Goal: Task Accomplishment & Management: Manage account settings

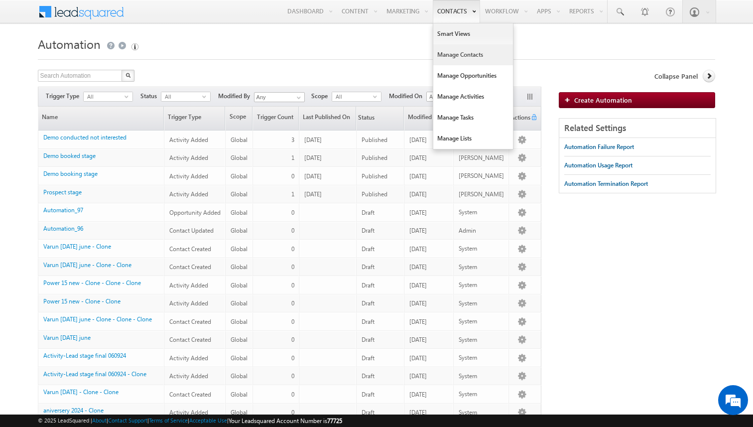
click at [448, 54] on link "Manage Contacts" at bounding box center [474, 54] width 80 height 21
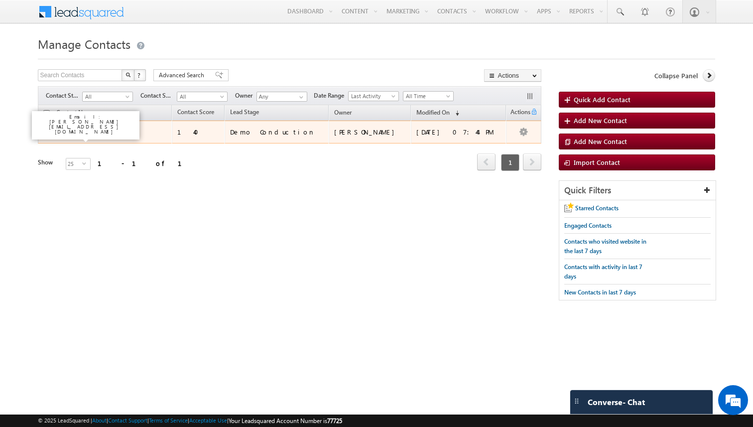
click at [75, 133] on link "O G" at bounding box center [74, 131] width 10 height 7
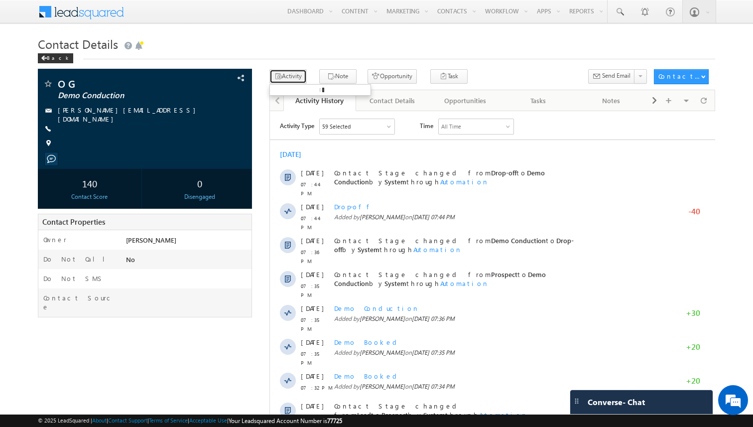
click at [298, 77] on button "Activity" at bounding box center [288, 76] width 37 height 14
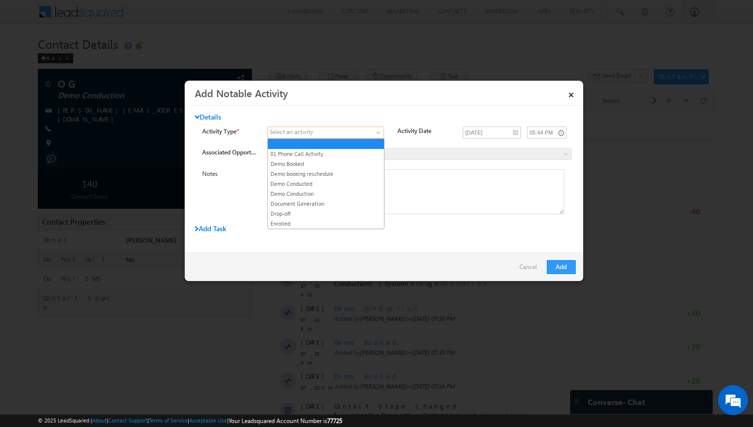
click at [303, 137] on span at bounding box center [319, 132] width 103 height 9
click at [307, 153] on link "01 Phone Call Activity" at bounding box center [326, 153] width 116 height 9
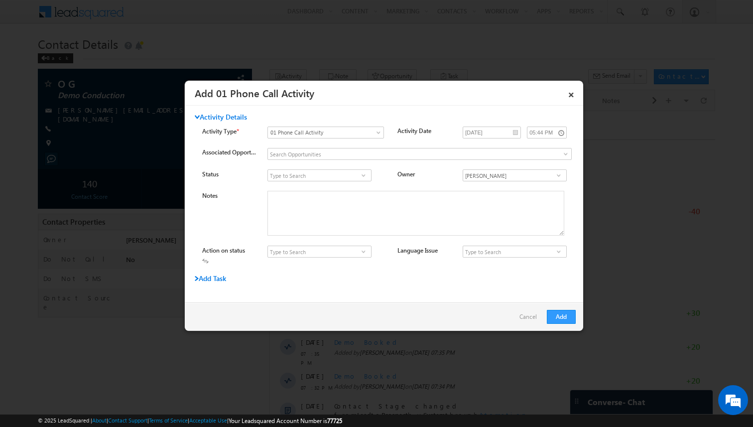
click at [362, 176] on span at bounding box center [364, 175] width 10 height 8
click at [393, 146] on div "Activity Type * Select an activity 01 Phone Call Activity Demo Booked Demo book…" at bounding box center [392, 148] width 381 height 43
click at [564, 95] on link "×" at bounding box center [571, 92] width 17 height 17
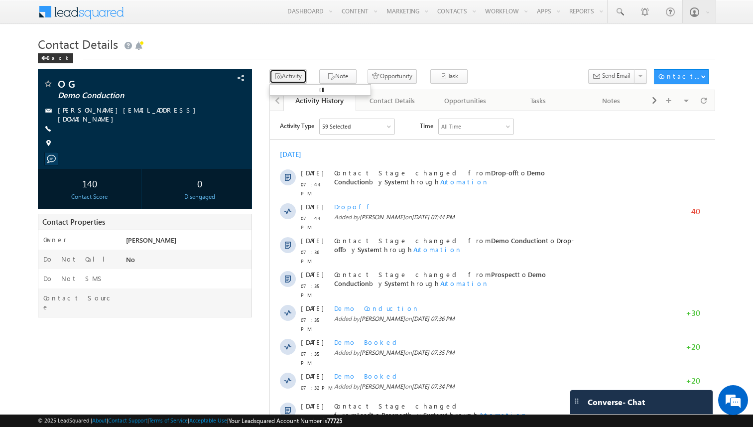
click at [290, 76] on button "Activity" at bounding box center [288, 76] width 37 height 14
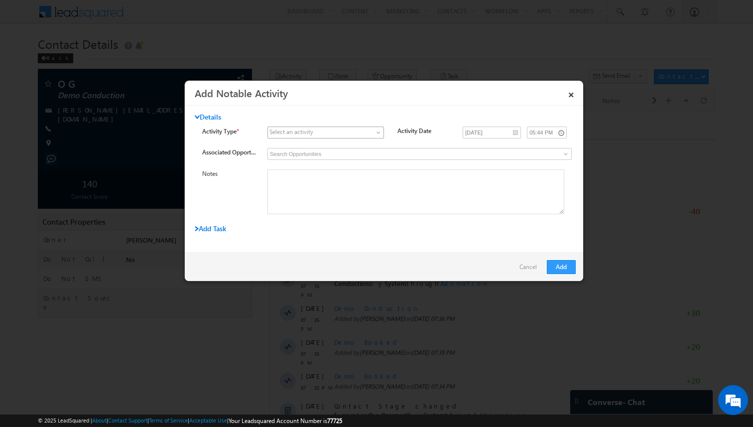
click at [377, 130] on link at bounding box center [326, 133] width 117 height 12
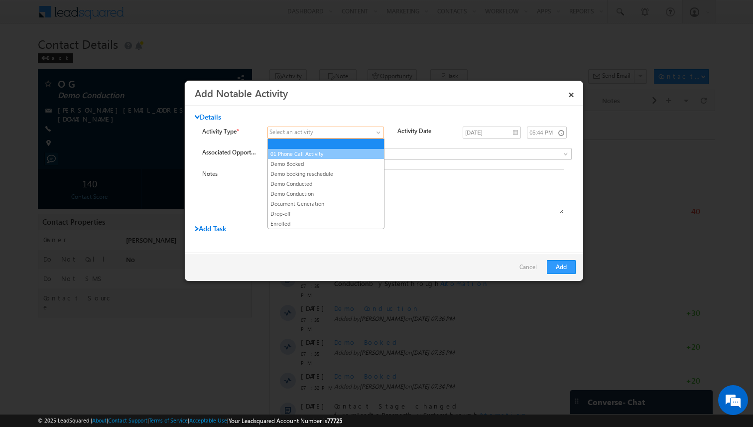
click at [298, 155] on link "01 Phone Call Activity" at bounding box center [326, 153] width 116 height 9
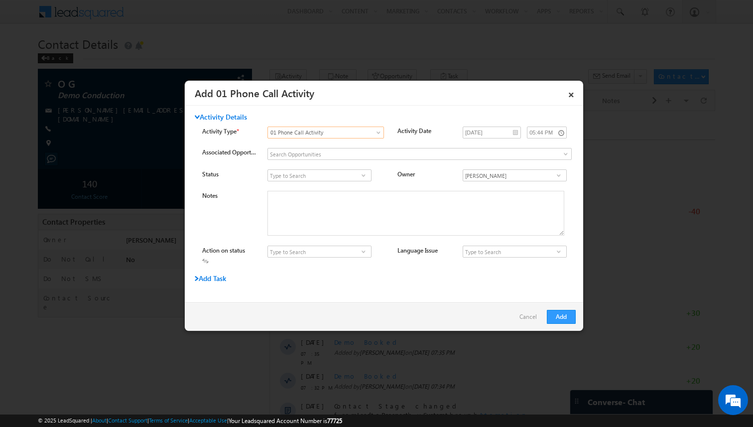
click at [363, 176] on span at bounding box center [364, 175] width 10 height 8
click at [313, 188] on link "Connected" at bounding box center [320, 186] width 104 height 11
type input "Connected"
click at [307, 253] on input at bounding box center [320, 252] width 104 height 12
click at [363, 253] on span at bounding box center [364, 252] width 10 height 8
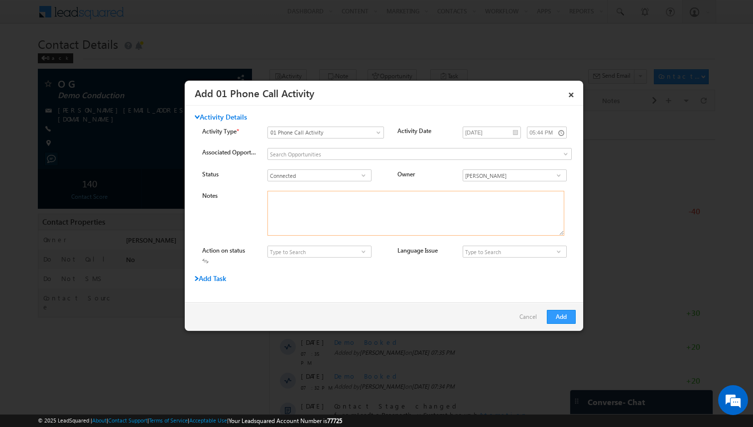
click at [323, 216] on textarea "Notes" at bounding box center [416, 213] width 297 height 45
click at [495, 252] on input at bounding box center [515, 252] width 104 height 12
click at [561, 254] on span at bounding box center [559, 252] width 10 height 8
click at [432, 279] on div "Add Task" at bounding box center [353, 281] width 316 height 14
click at [363, 251] on span at bounding box center [364, 252] width 10 height 8
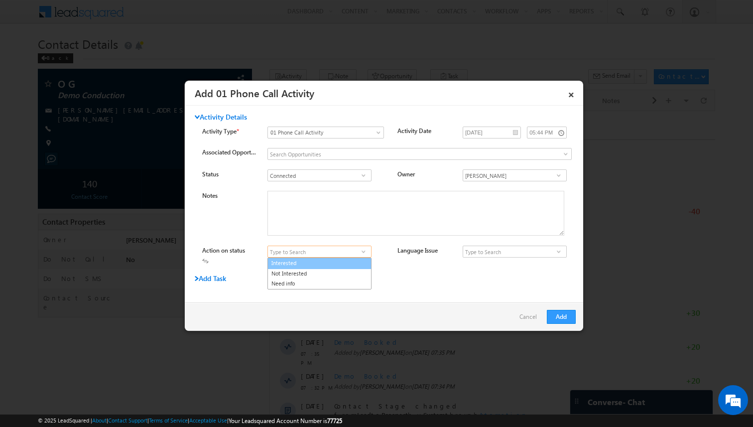
click at [288, 262] on link "Interested" at bounding box center [320, 263] width 104 height 11
type input "Interested"
click at [566, 314] on button "Add" at bounding box center [561, 317] width 29 height 14
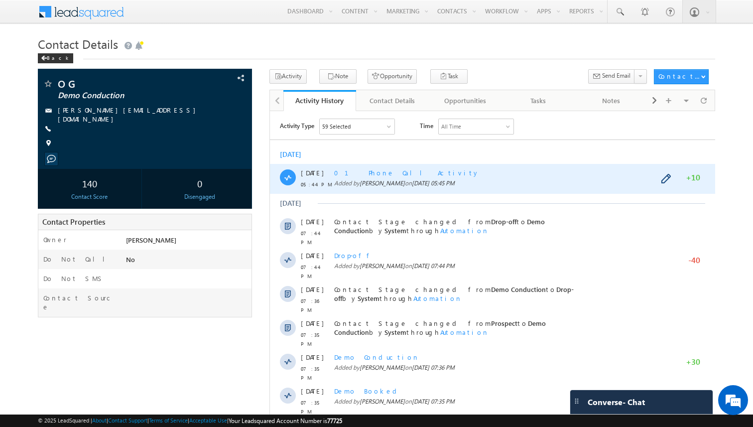
click at [368, 174] on span "01 Phone Call Activity" at bounding box center [406, 172] width 145 height 8
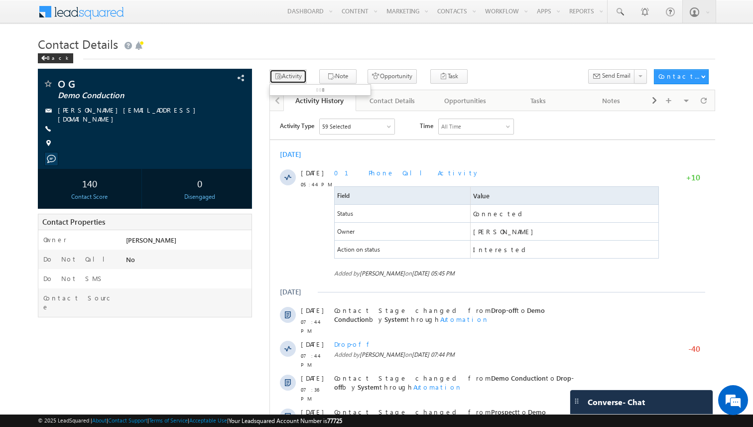
click at [297, 80] on button "Activity" at bounding box center [288, 76] width 37 height 14
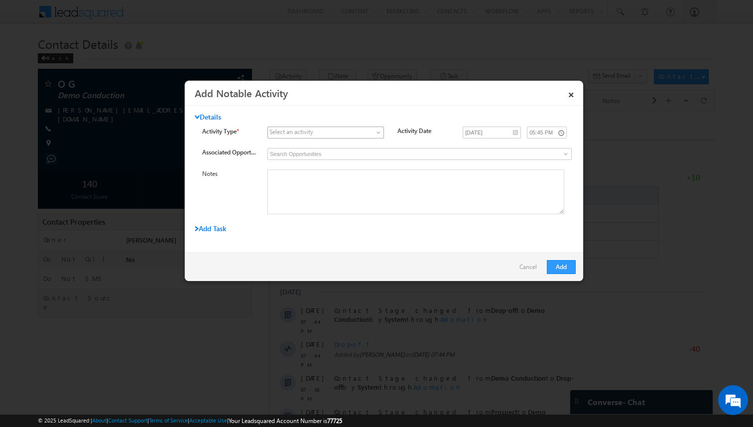
click at [342, 134] on span at bounding box center [319, 132] width 103 height 9
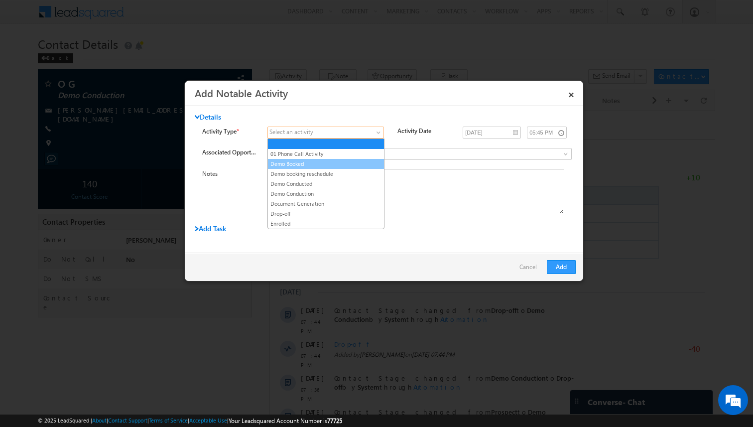
click at [316, 165] on link "Demo Booked" at bounding box center [326, 163] width 116 height 9
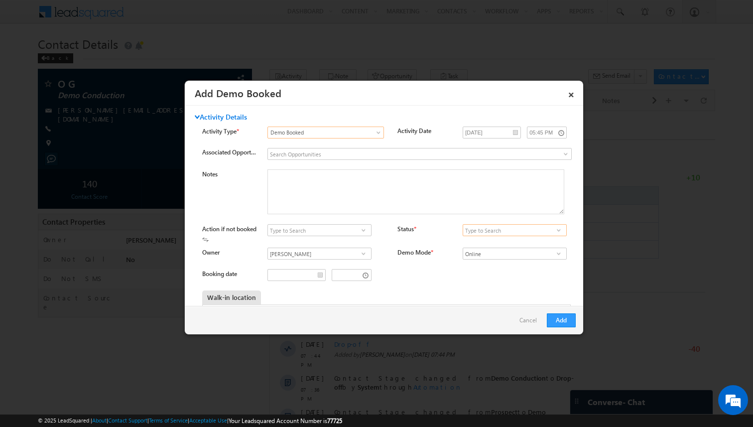
click at [510, 228] on input at bounding box center [515, 230] width 104 height 12
click at [561, 234] on span at bounding box center [559, 230] width 10 height 8
click at [483, 244] on link "Booked" at bounding box center [515, 241] width 104 height 11
click at [359, 231] on span at bounding box center [364, 230] width 10 height 8
click at [401, 232] on label "Status *" at bounding box center [407, 228] width 18 height 7
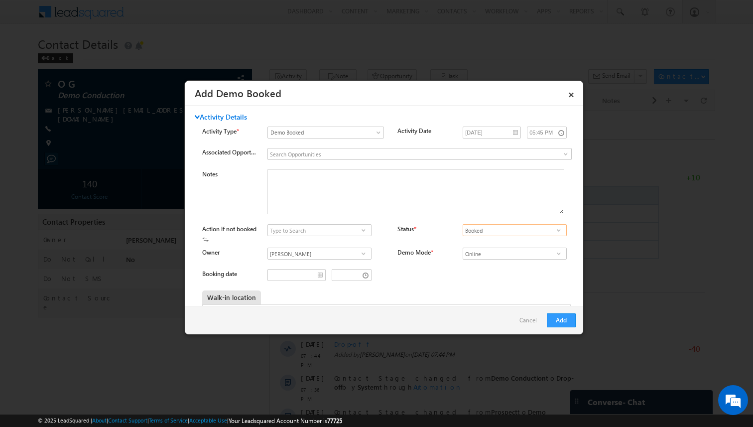
click at [535, 233] on input "Booked" at bounding box center [515, 230] width 104 height 12
click at [559, 230] on span at bounding box center [559, 230] width 10 height 8
click at [529, 248] on link "Not Booked" at bounding box center [515, 252] width 104 height 11
type input "Not Booked"
click at [363, 233] on span at bounding box center [364, 230] width 10 height 8
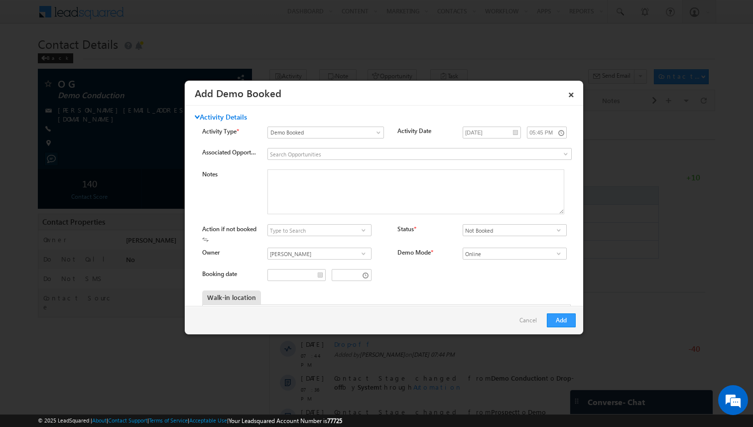
click at [402, 260] on div "Demo Mode *" at bounding box center [425, 255] width 55 height 14
type input "__/__/__"
click at [282, 277] on input "__/__/__" at bounding box center [297, 275] width 58 height 12
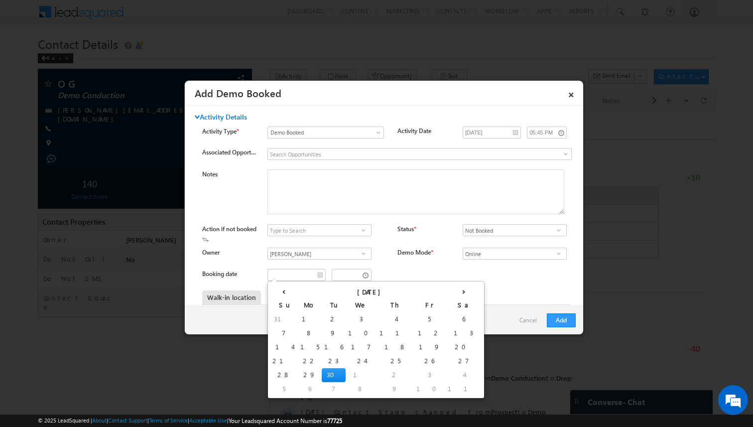
click at [414, 285] on div "Booking date" at bounding box center [392, 277] width 381 height 16
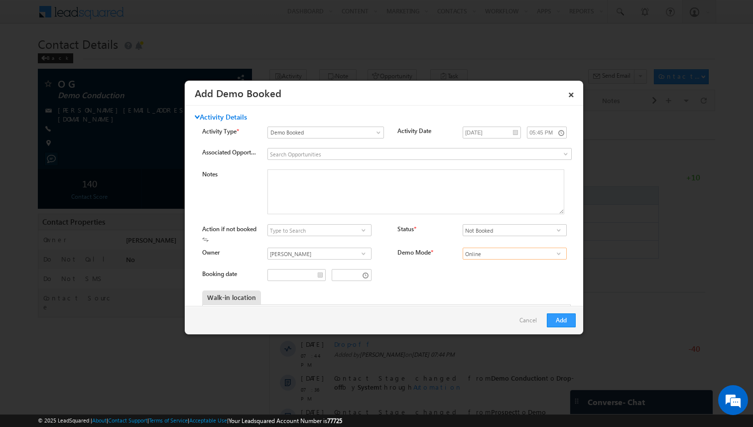
click at [480, 254] on input "Online" at bounding box center [515, 254] width 104 height 12
click at [555, 254] on span "Online" at bounding box center [509, 254] width 92 height 12
click at [558, 254] on span at bounding box center [559, 254] width 10 height 8
click at [522, 313] on link "Cancel" at bounding box center [531, 322] width 22 height 19
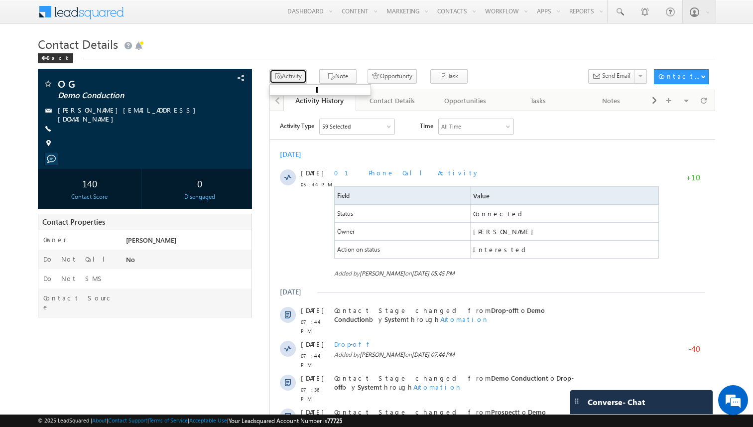
click at [296, 76] on button "Activity" at bounding box center [288, 76] width 37 height 14
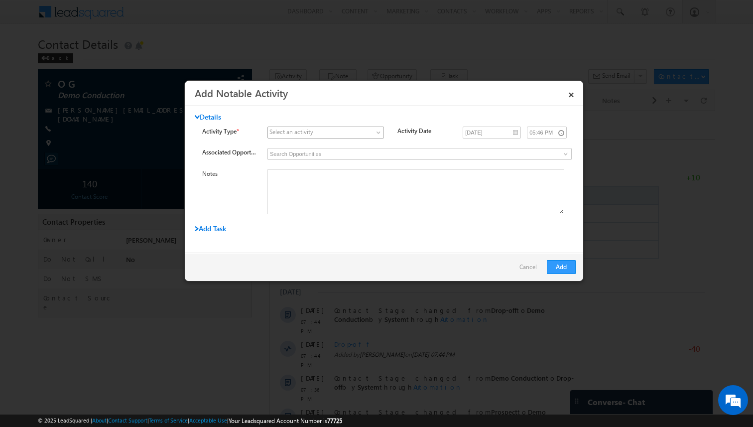
click at [373, 129] on link at bounding box center [326, 133] width 117 height 12
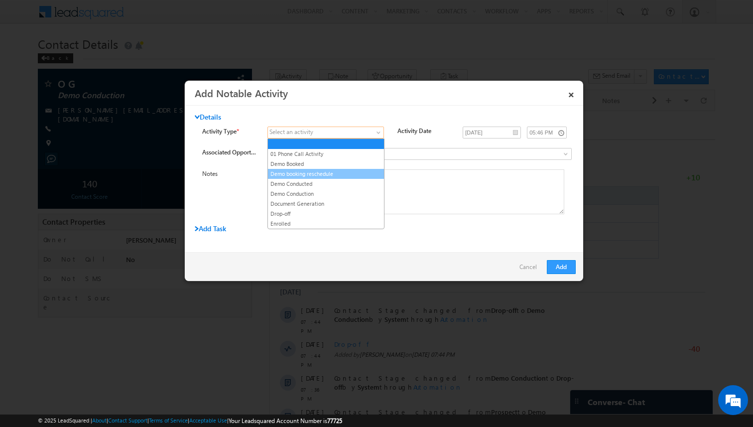
click at [327, 171] on link "Demo booking reschedule" at bounding box center [326, 173] width 116 height 9
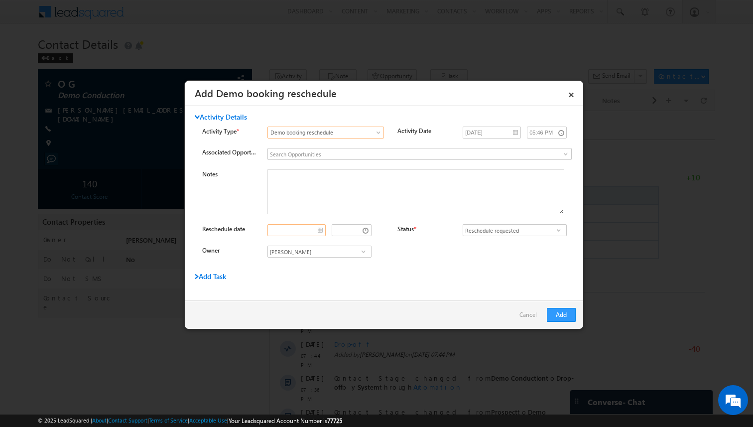
type input "__/__/__"
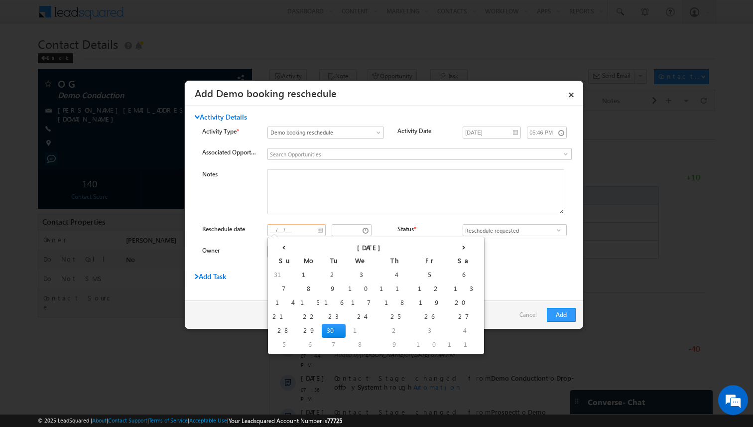
click at [304, 236] on input "__/__/__" at bounding box center [297, 230] width 58 height 12
click at [468, 259] on div "Owner Syed Osman Syed Osman Syed Osman" at bounding box center [392, 254] width 381 height 16
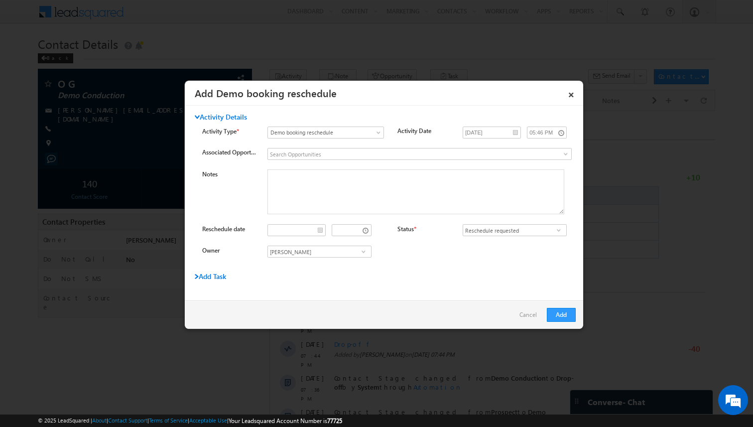
click at [556, 233] on span at bounding box center [559, 230] width 10 height 8
click at [431, 287] on div "Activity Details Activity Type * Select an activity 01 Phone Call Activity Demo…" at bounding box center [384, 203] width 399 height 181
click at [530, 313] on link "Cancel" at bounding box center [531, 317] width 22 height 19
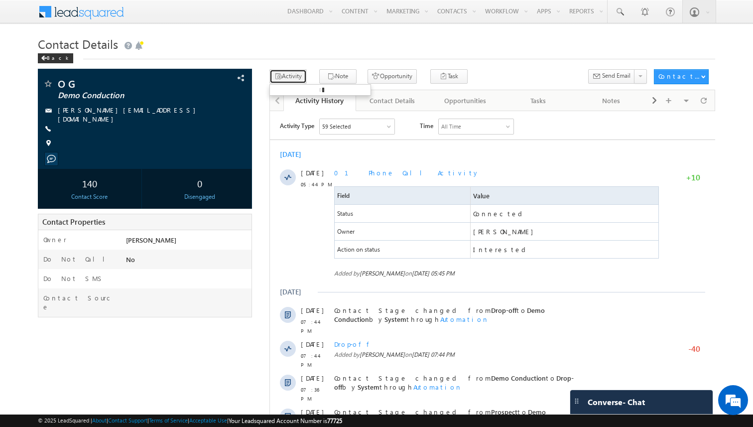
click at [293, 75] on button "Activity" at bounding box center [288, 76] width 37 height 14
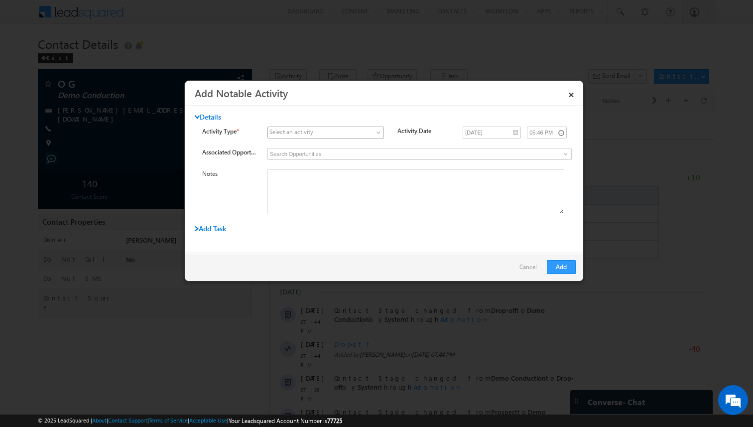
click at [376, 133] on span at bounding box center [380, 135] width 8 height 8
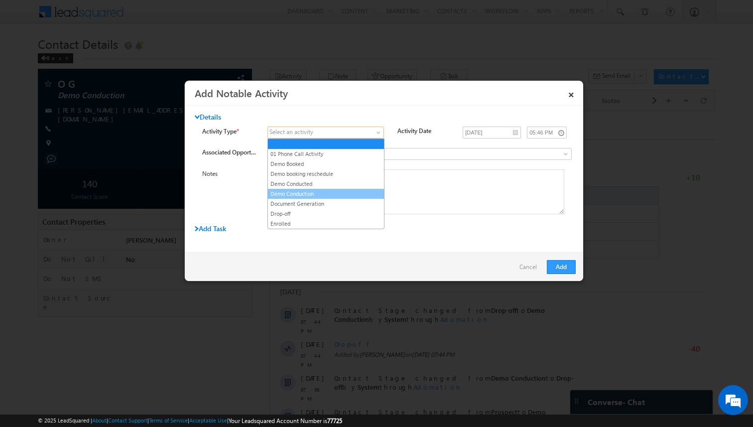
click at [327, 192] on link "Demo Conduction" at bounding box center [326, 193] width 116 height 9
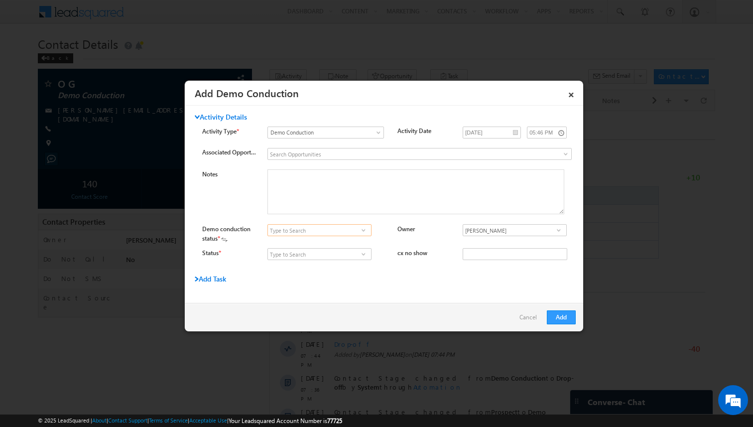
click at [332, 228] on input at bounding box center [320, 230] width 104 height 12
click at [363, 226] on span at bounding box center [364, 230] width 10 height 8
click at [490, 227] on input "[PERSON_NAME]" at bounding box center [515, 230] width 104 height 12
click at [354, 255] on input at bounding box center [320, 254] width 104 height 12
click at [366, 255] on span at bounding box center [364, 254] width 10 height 8
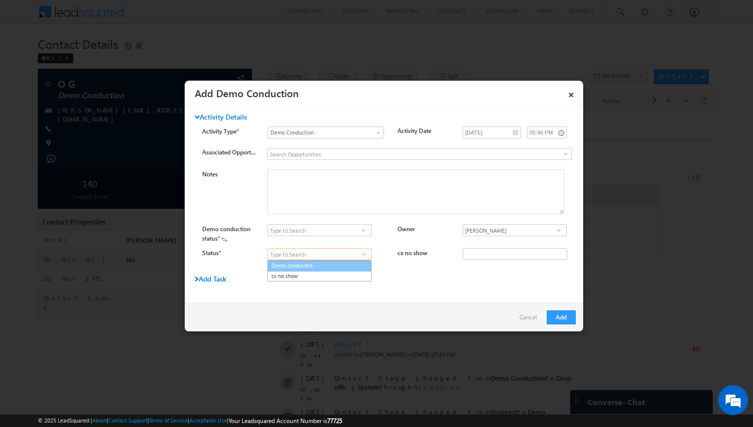
click at [345, 265] on link "Demo conducted" at bounding box center [320, 265] width 104 height 11
type input "Demo conducted"
click at [362, 232] on span at bounding box center [364, 230] width 10 height 8
click at [315, 284] on div "Add Task" at bounding box center [353, 282] width 316 height 14
click at [366, 232] on span at bounding box center [364, 230] width 10 height 8
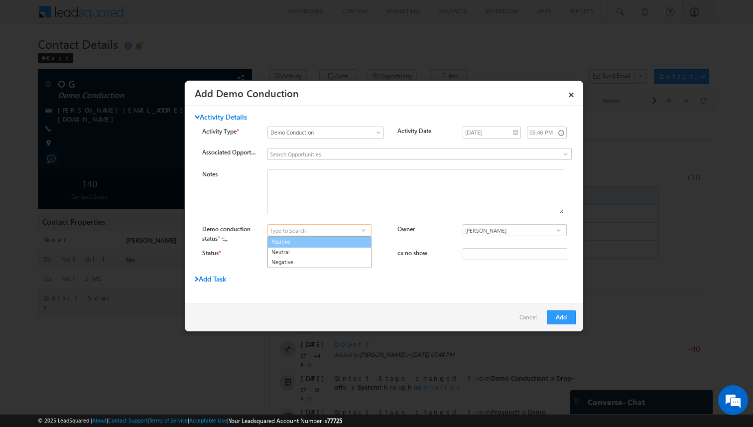
click at [337, 245] on link "Positive" at bounding box center [320, 241] width 104 height 11
type input "Positive"
click at [558, 318] on button "Add" at bounding box center [561, 317] width 29 height 14
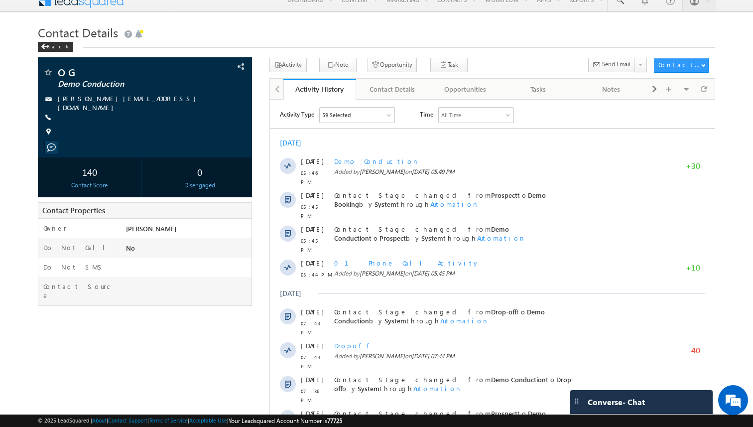
scroll to position [2, 0]
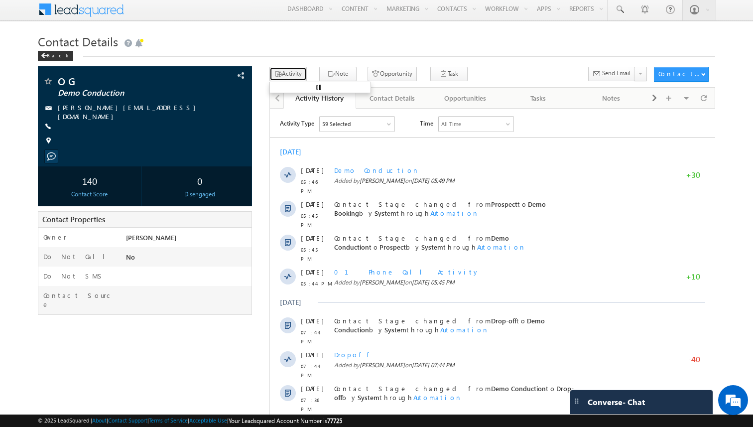
click at [302, 73] on button "Activity" at bounding box center [288, 74] width 37 height 14
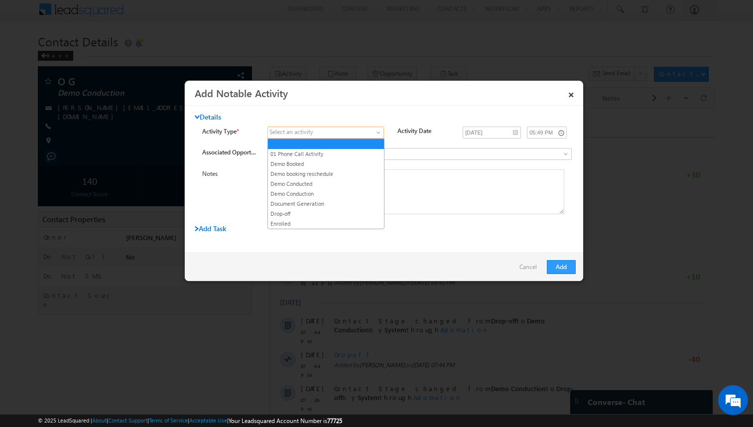
click at [365, 134] on span at bounding box center [319, 132] width 103 height 9
click at [318, 185] on link "Demo Conducted" at bounding box center [326, 183] width 116 height 9
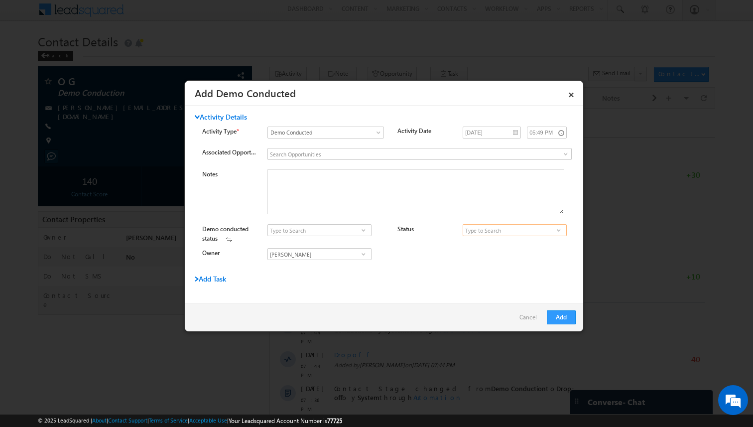
click at [488, 229] on input at bounding box center [515, 230] width 104 height 12
click at [559, 232] on span at bounding box center [559, 230] width 10 height 8
click at [515, 251] on link "Not Interested" at bounding box center [515, 252] width 104 height 11
type input "Not Interested"
click at [360, 232] on span at bounding box center [364, 230] width 10 height 8
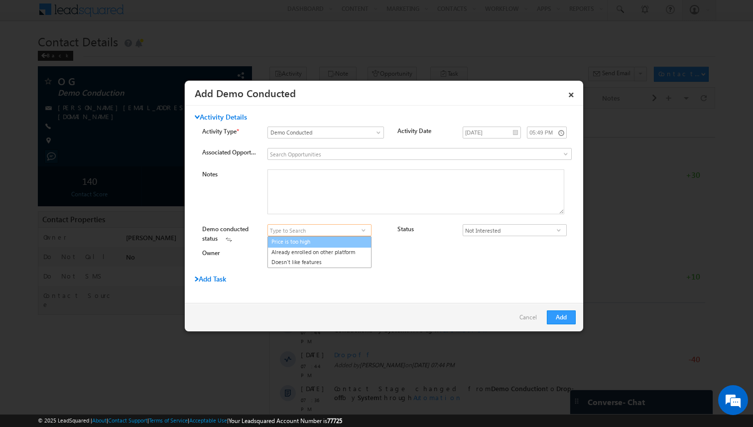
click at [325, 244] on link "Price is too high" at bounding box center [320, 241] width 104 height 11
type input "Price is too high"
click at [564, 312] on button "Add" at bounding box center [561, 317] width 29 height 14
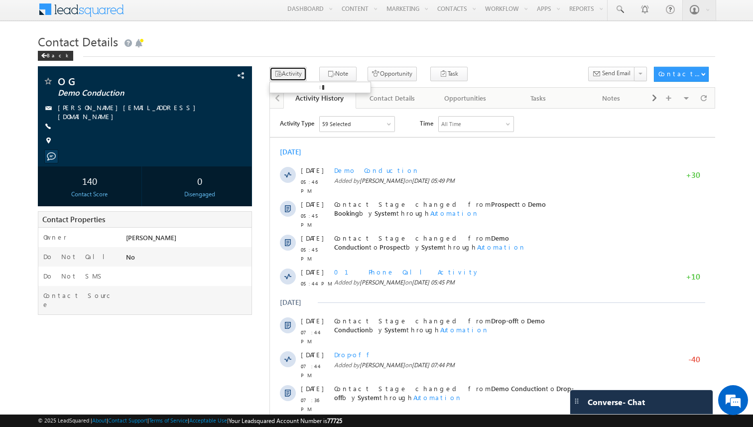
click at [303, 75] on button "Activity" at bounding box center [288, 74] width 37 height 14
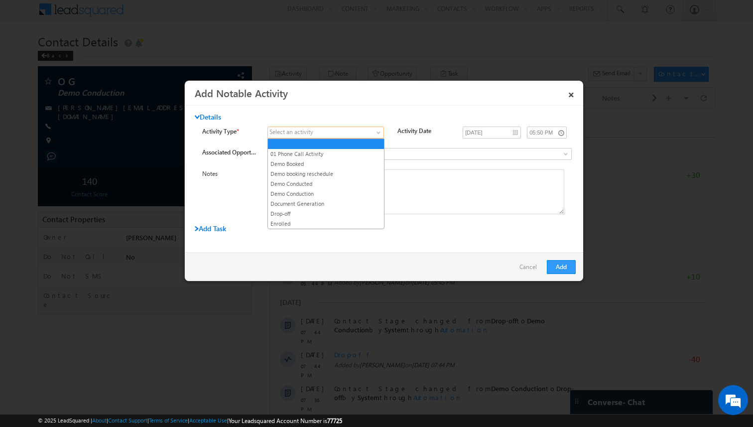
click at [355, 133] on span at bounding box center [319, 132] width 103 height 9
click at [530, 266] on link "Cancel" at bounding box center [531, 269] width 22 height 19
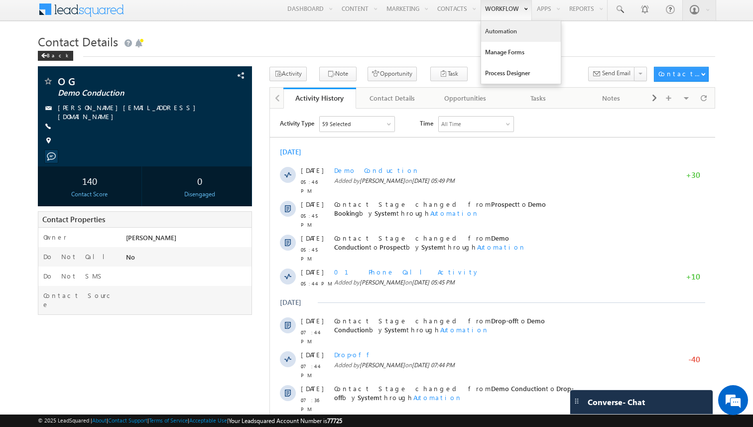
click at [509, 29] on link "Automation" at bounding box center [521, 31] width 80 height 21
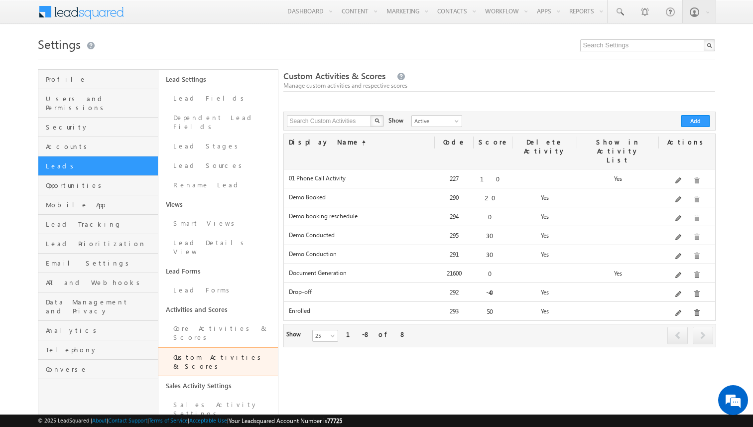
click at [61, 19] on span at bounding box center [83, 12] width 91 height 24
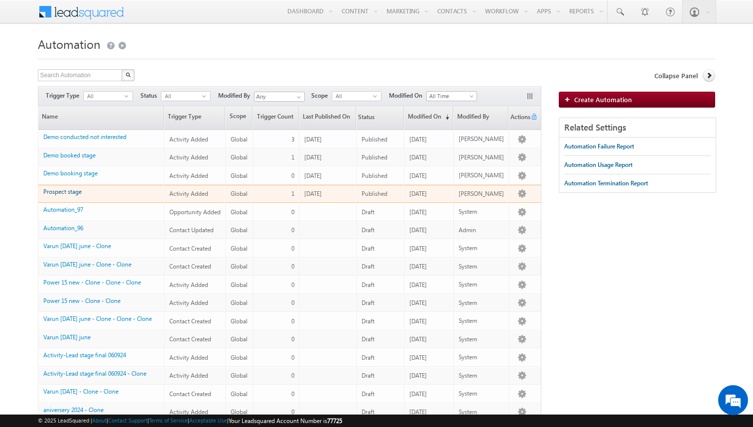
click at [64, 191] on link "Prospect stage" at bounding box center [62, 191] width 38 height 7
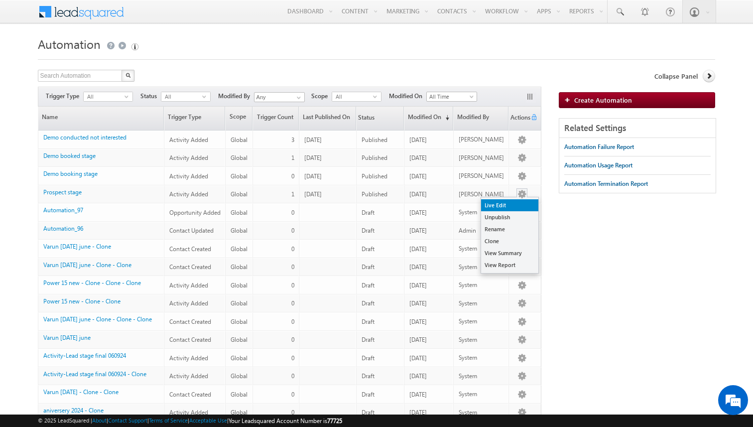
click at [518, 208] on link "Live Edit" at bounding box center [509, 205] width 57 height 12
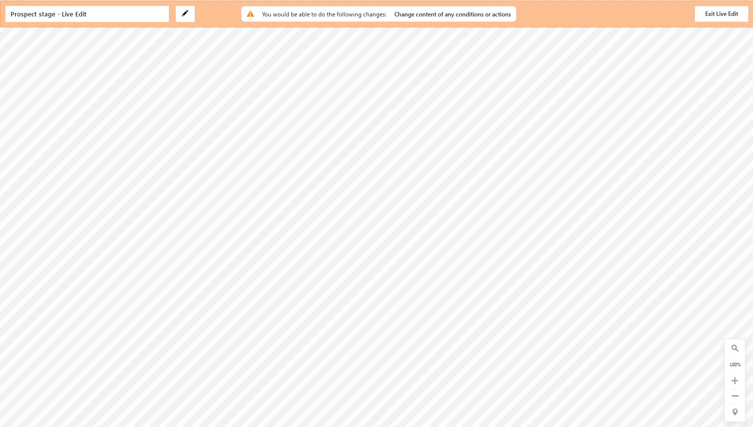
radio input "true"
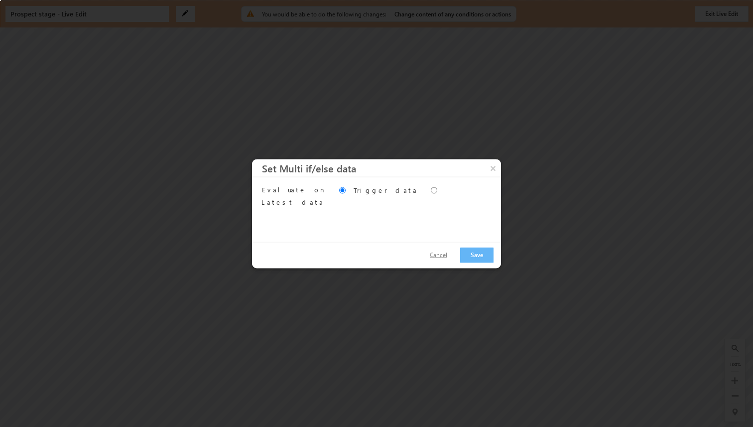
click at [434, 252] on button "Cancel" at bounding box center [438, 255] width 37 height 14
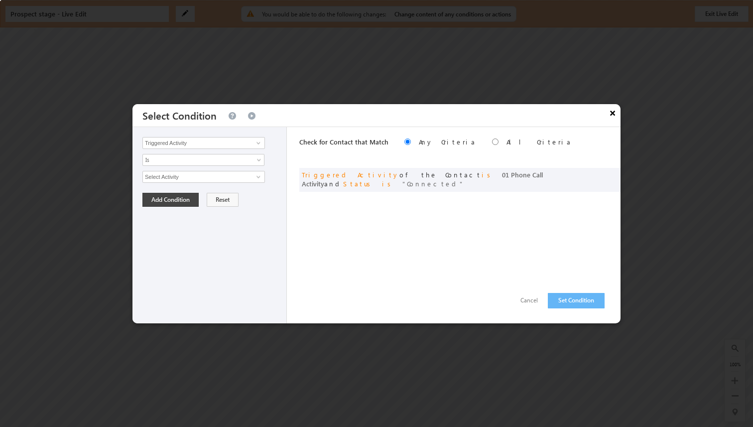
click at [613, 113] on button "×" at bounding box center [613, 112] width 16 height 17
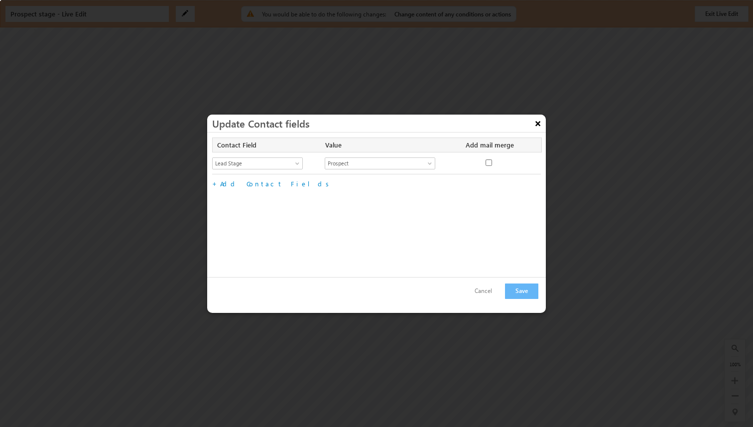
click at [535, 125] on button "×" at bounding box center [538, 123] width 16 height 17
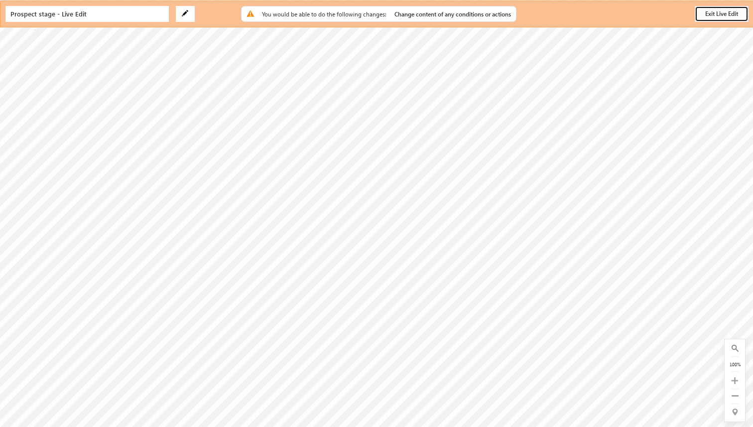
click at [701, 17] on button "Exit Live Edit" at bounding box center [722, 14] width 54 height 16
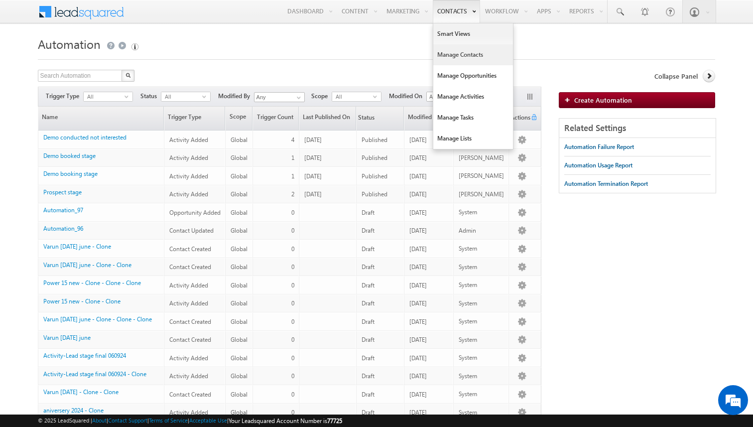
click at [449, 53] on link "Manage Contacts" at bounding box center [474, 54] width 80 height 21
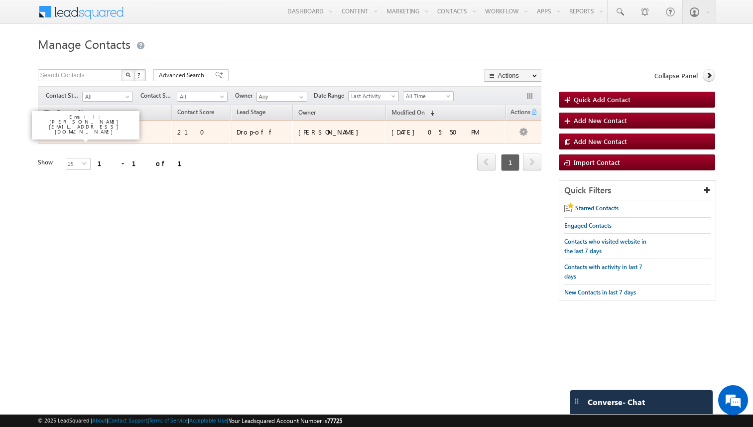
click at [75, 134] on link "O G" at bounding box center [74, 131] width 10 height 7
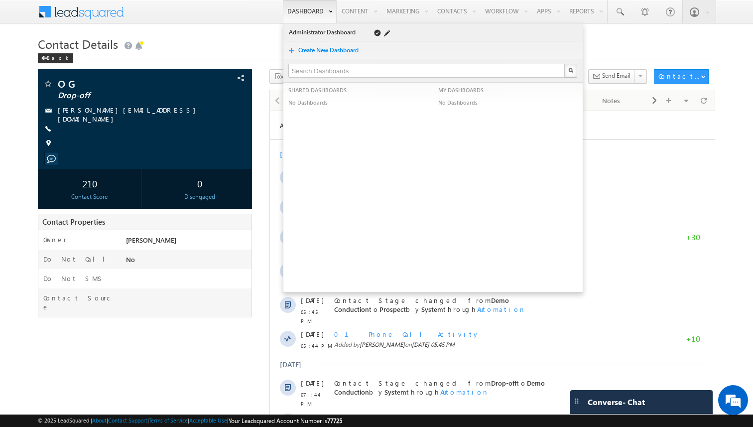
click at [312, 34] on link "Administrator Dashboard" at bounding box center [324, 32] width 71 height 10
